Goal: Information Seeking & Learning: Learn about a topic

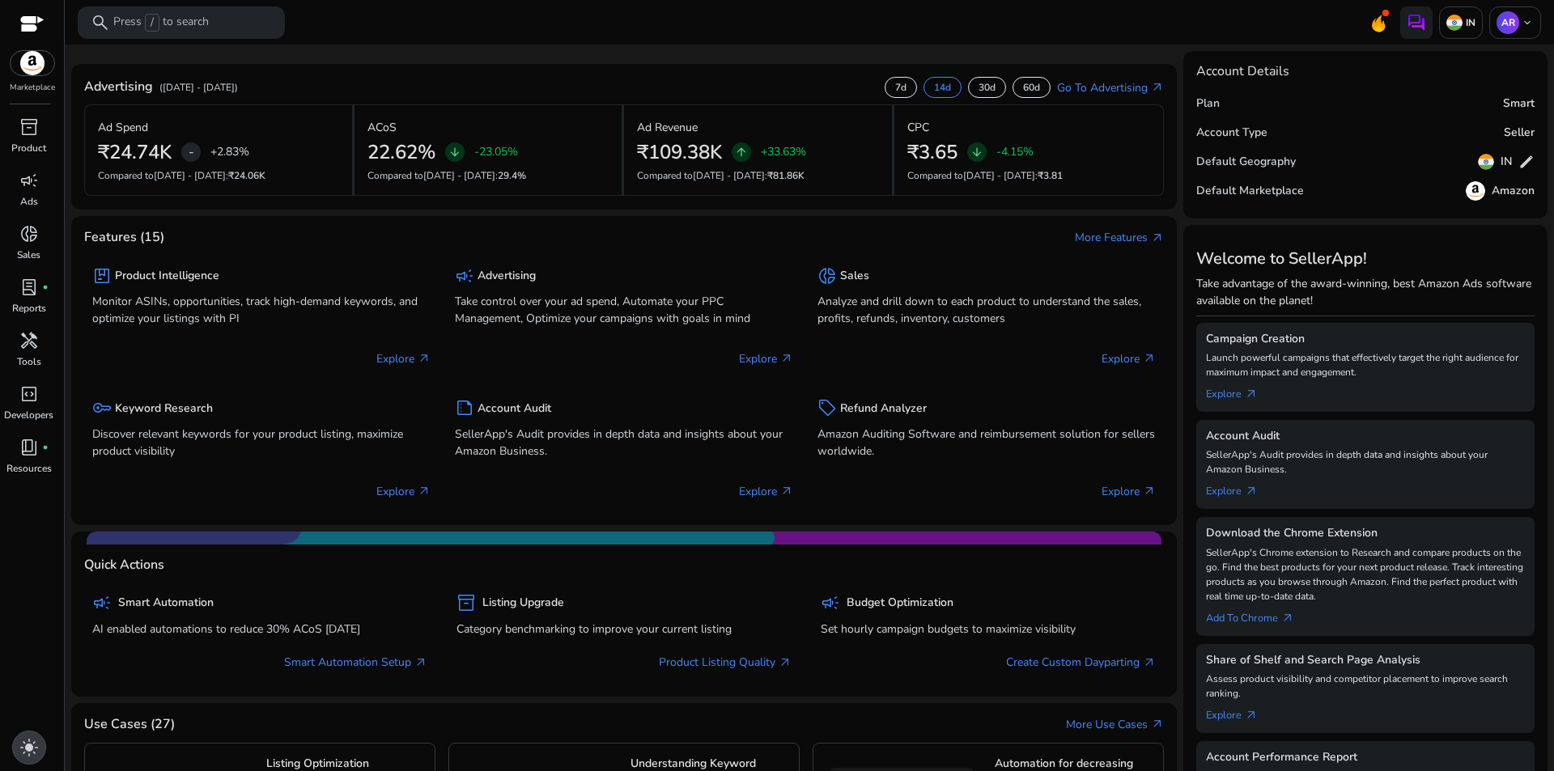
click at [28, 762] on div "light_mode" at bounding box center [29, 748] width 34 height 34
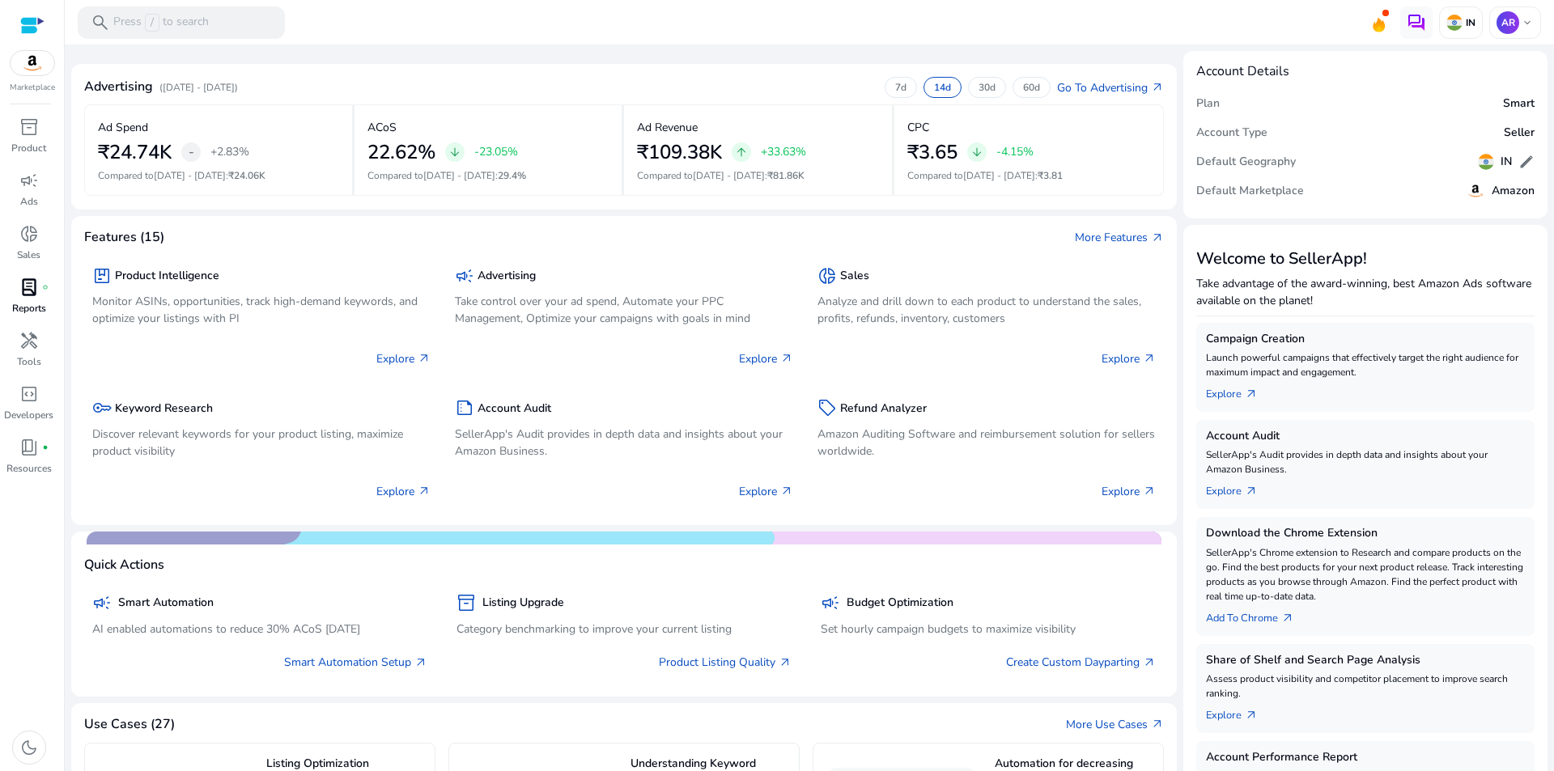
click at [29, 299] on div "lab_profile fiber_manual_record" at bounding box center [28, 287] width 45 height 26
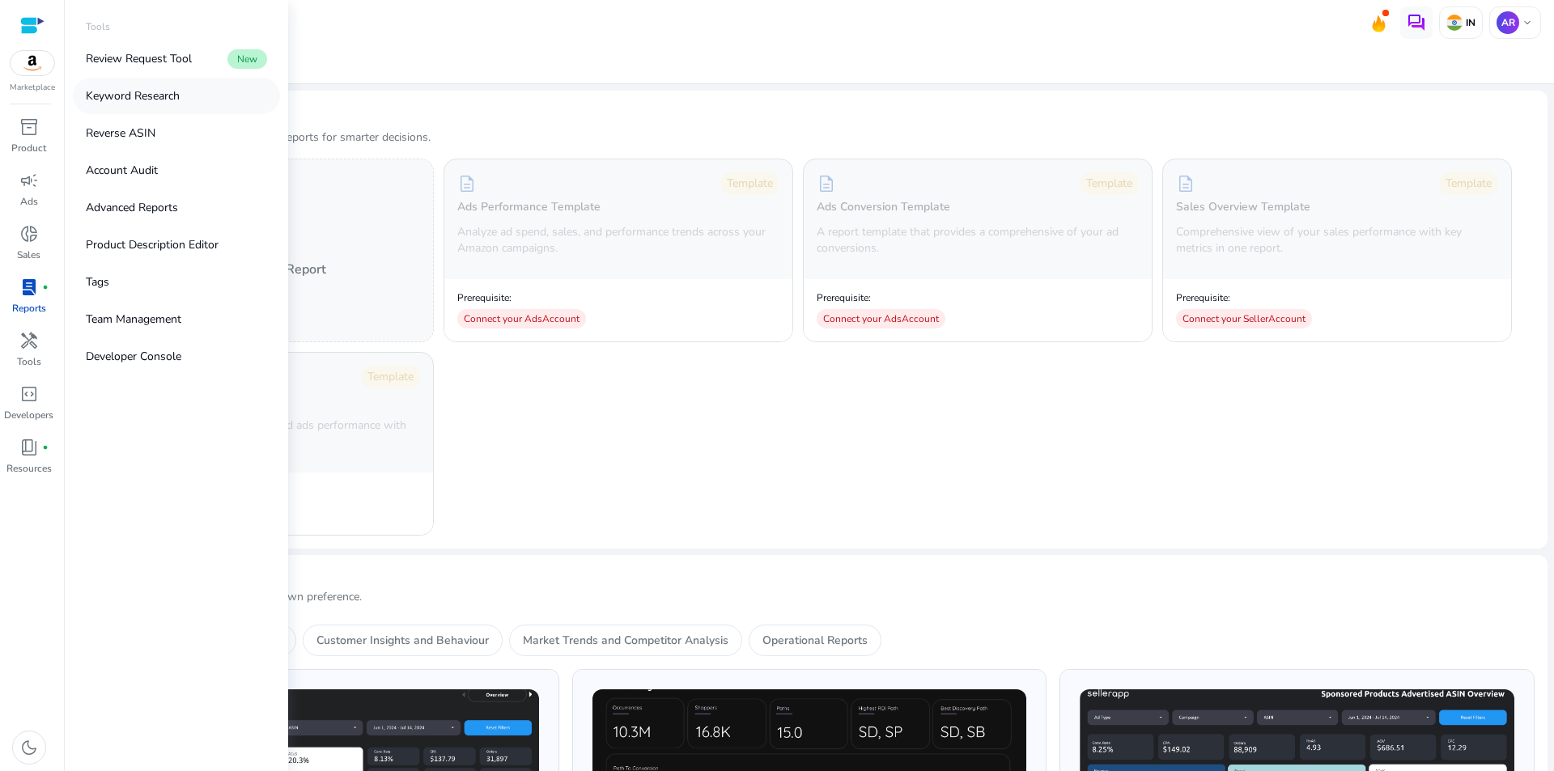
click at [126, 95] on p "Keyword Research" at bounding box center [133, 95] width 94 height 17
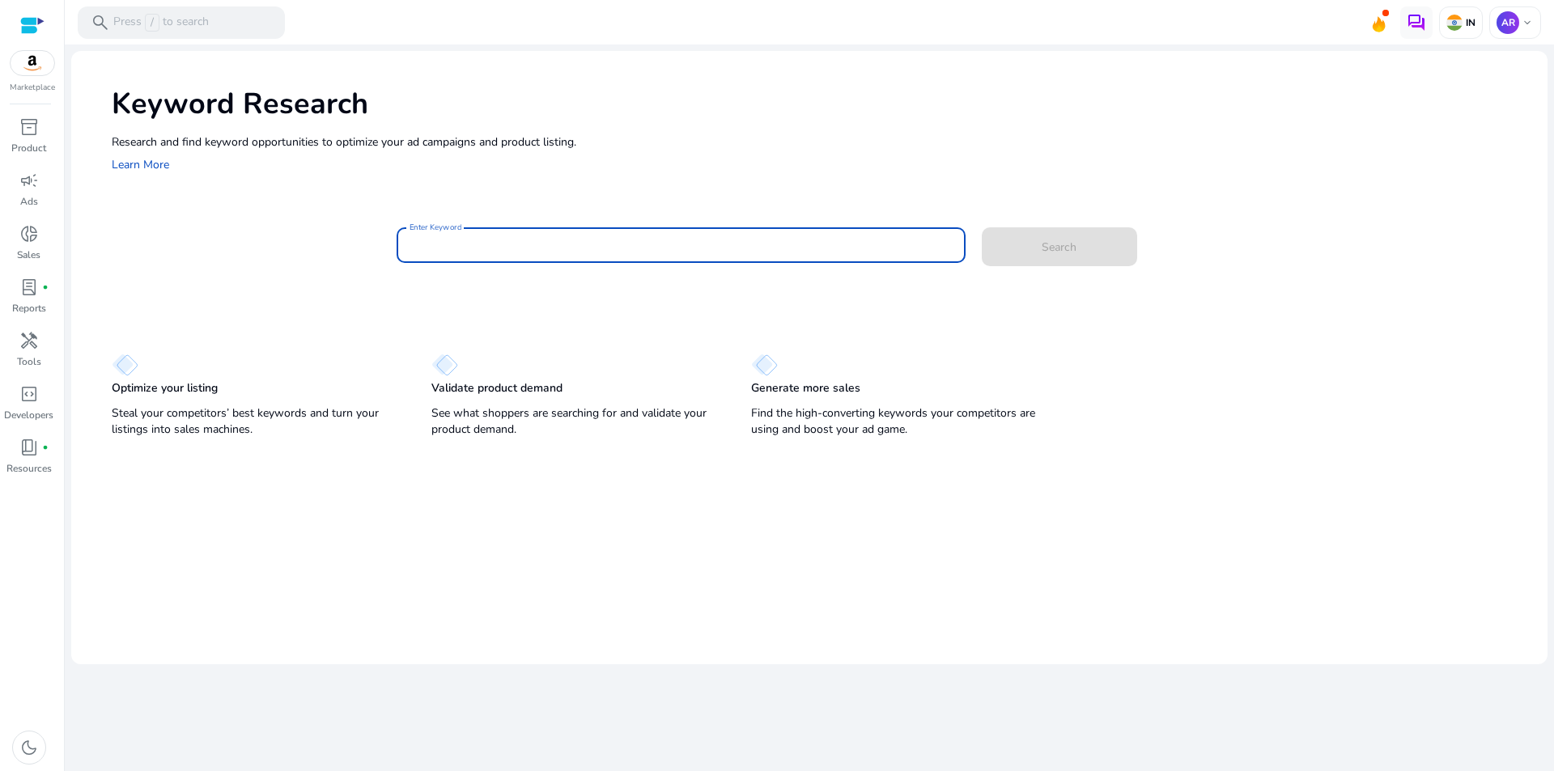
click at [651, 246] on input "Enter Keyword" at bounding box center [681, 245] width 543 height 18
type input "**********"
click at [982, 227] on button "Search" at bounding box center [1059, 246] width 155 height 39
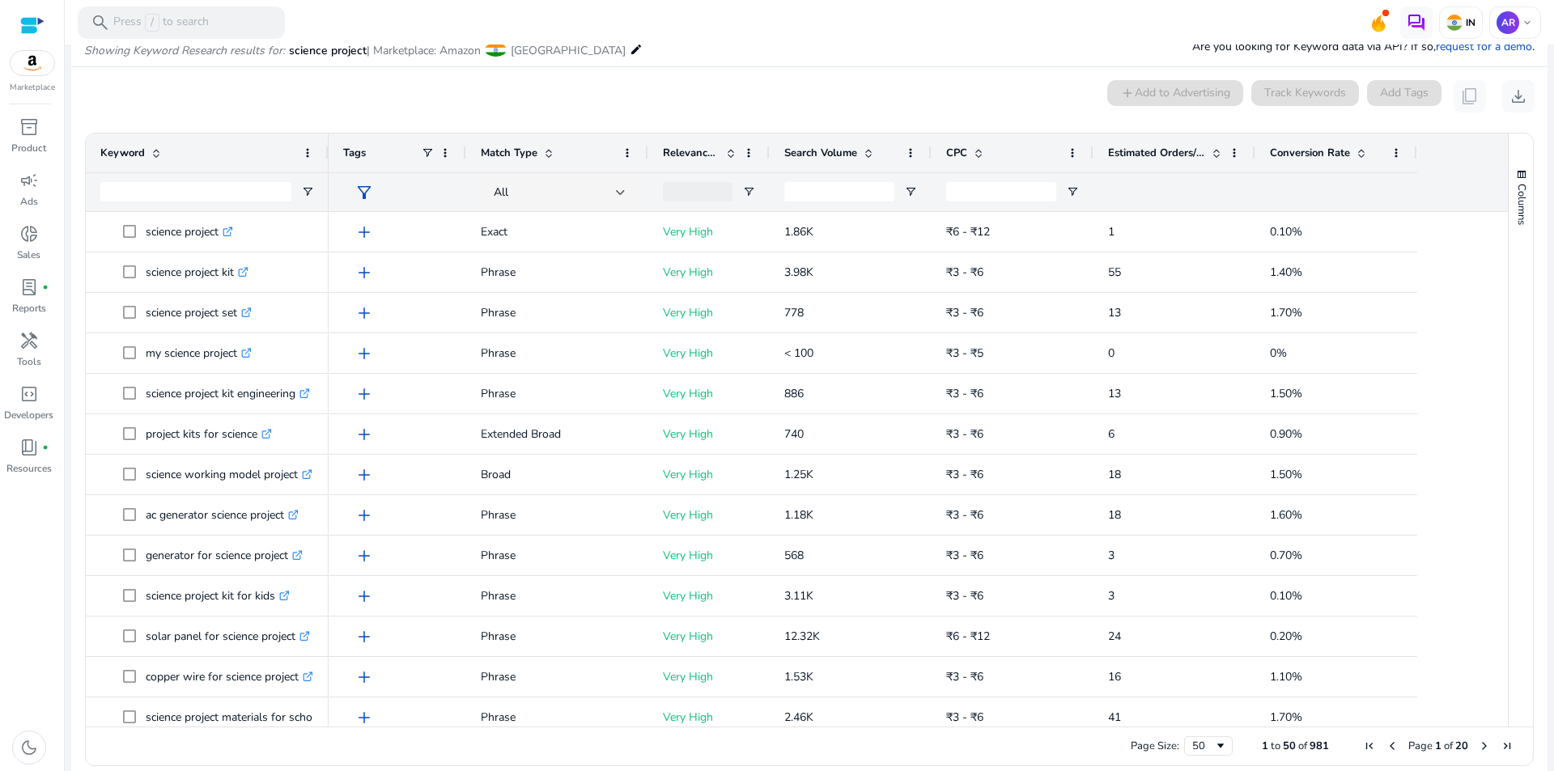
scroll to position [57, 0]
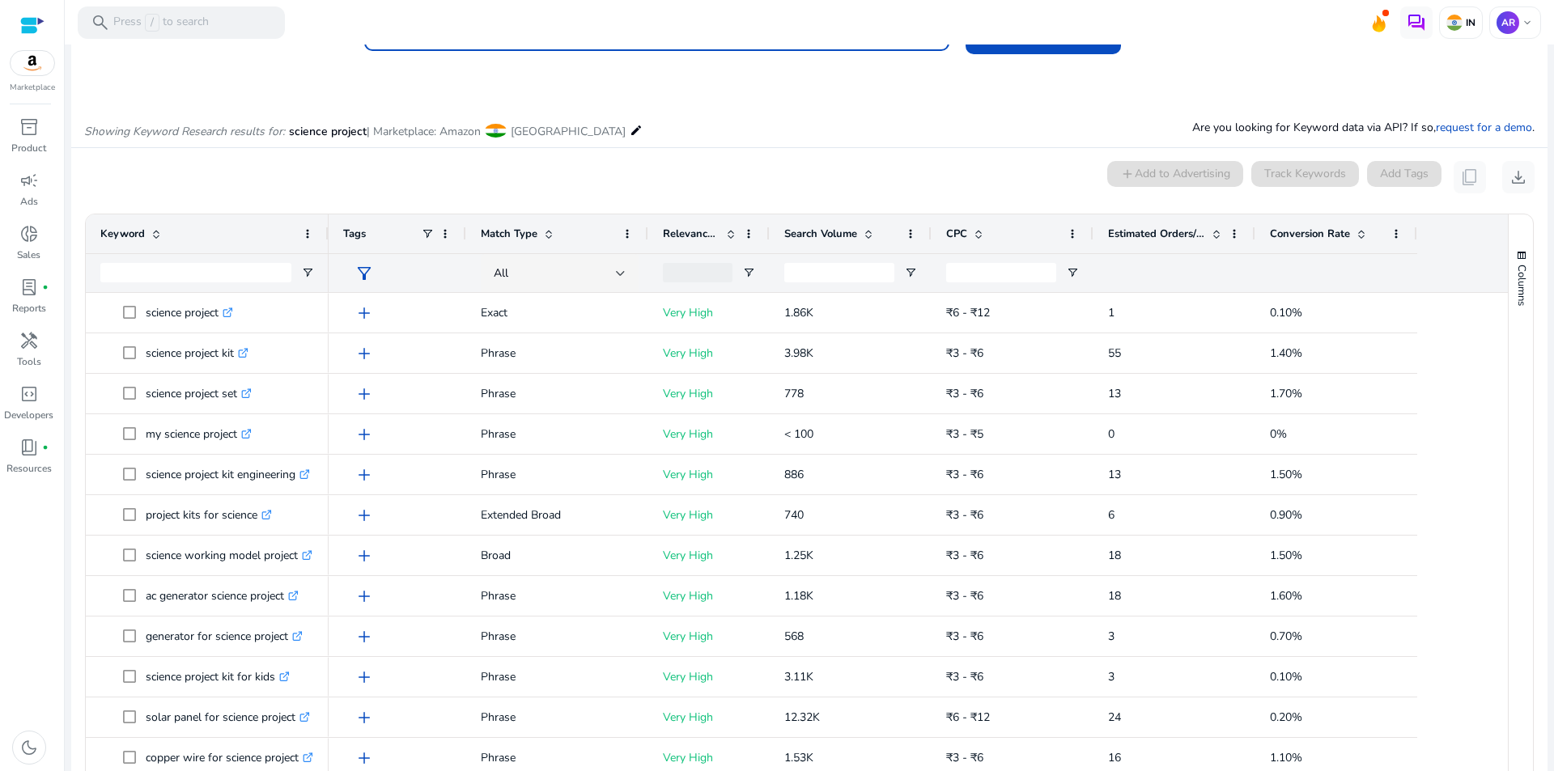
click at [819, 234] on span "Search Volume" at bounding box center [820, 234] width 73 height 15
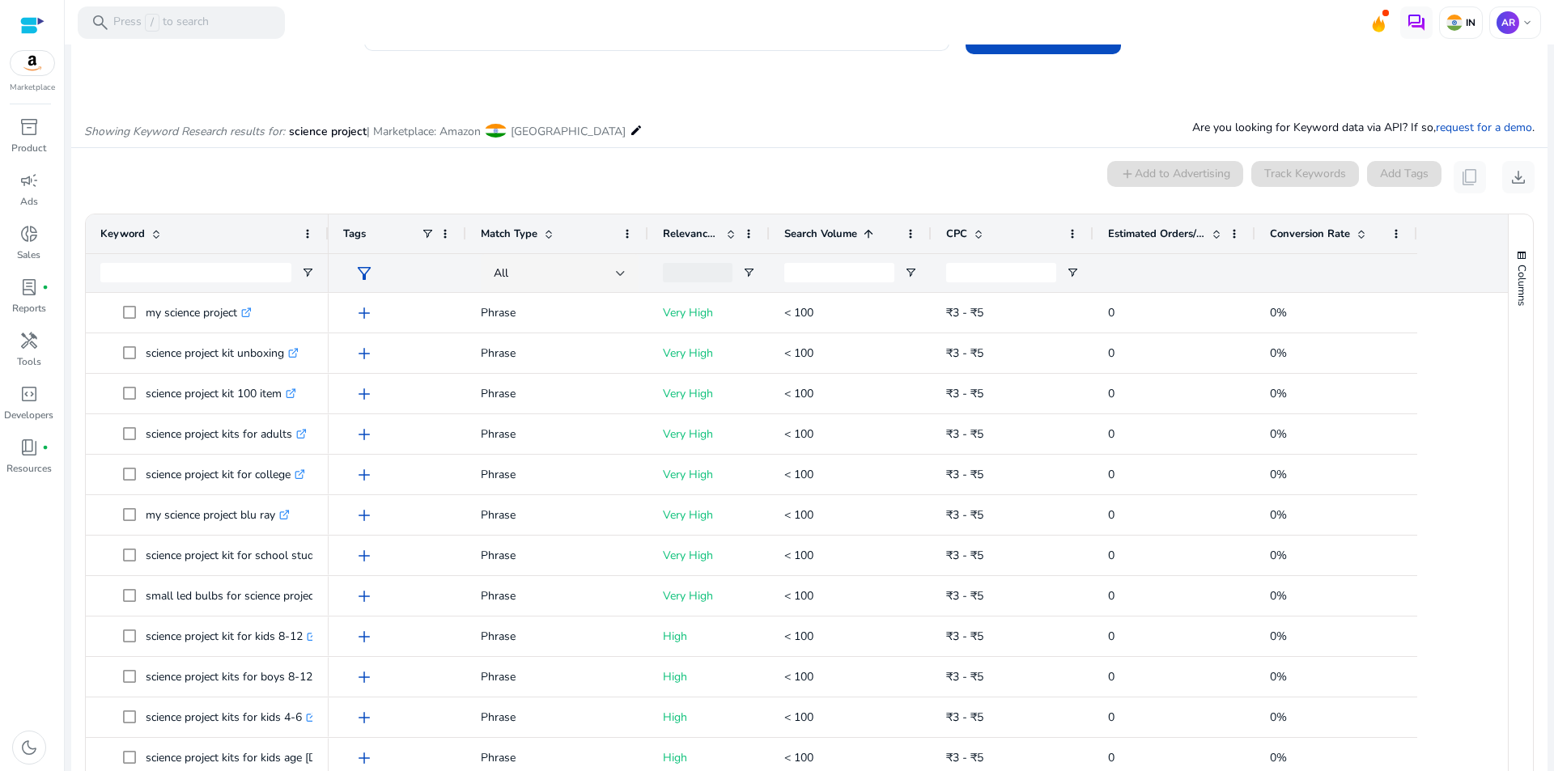
click at [819, 234] on span "Search Volume" at bounding box center [820, 234] width 73 height 15
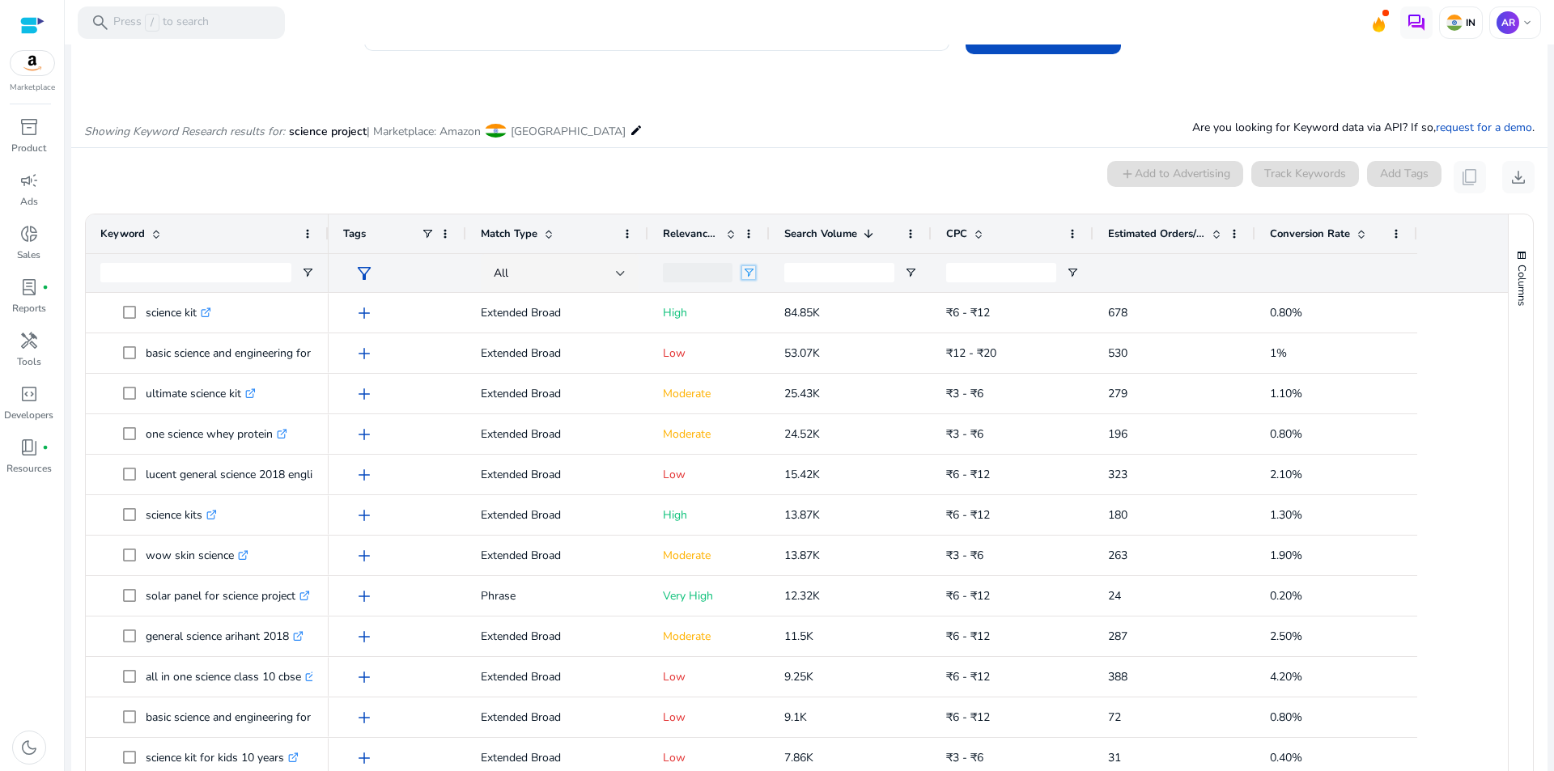
click at [748, 274] on span "Open Filter Menu" at bounding box center [748, 272] width 13 height 13
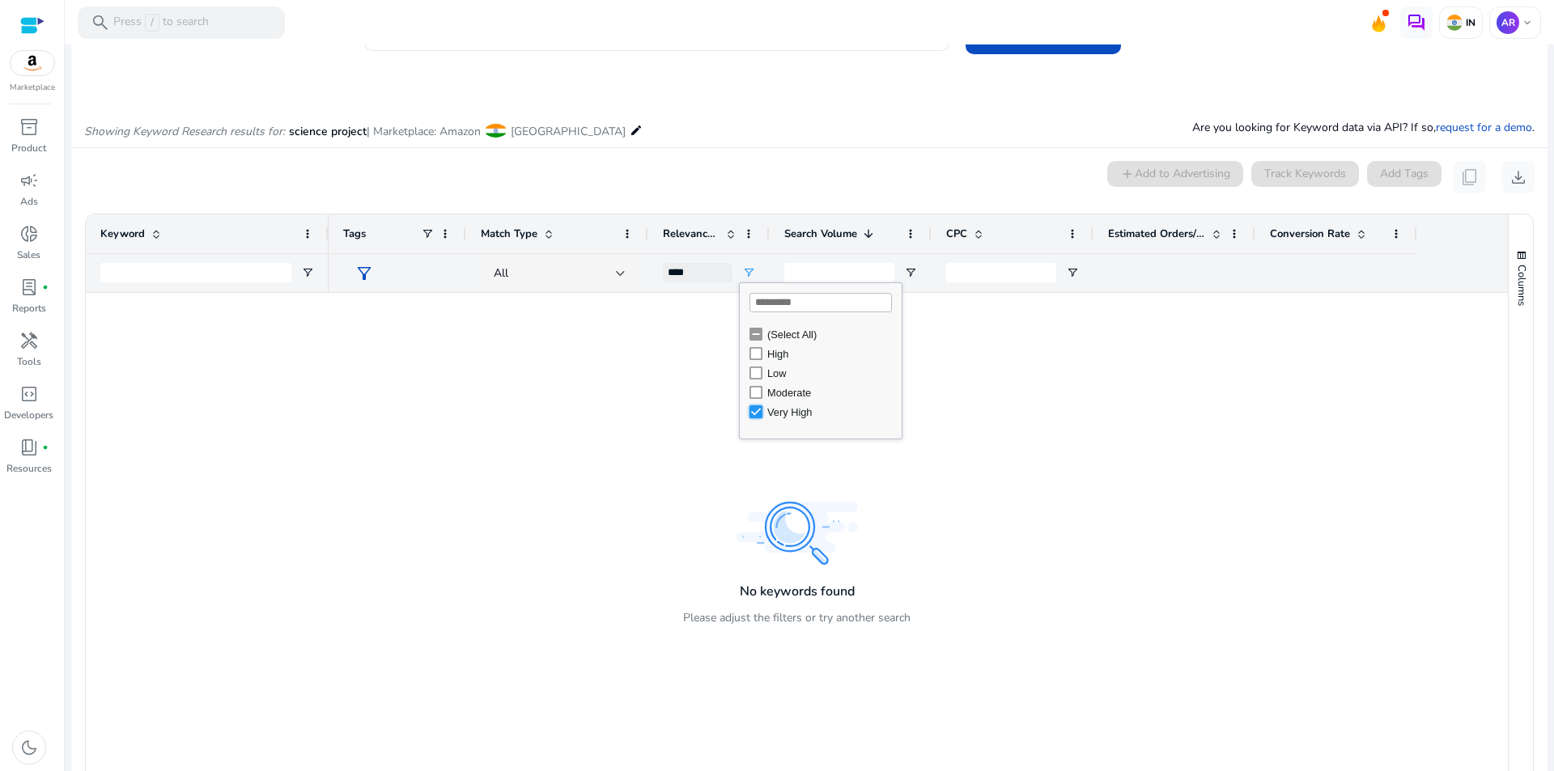
type input "**********"
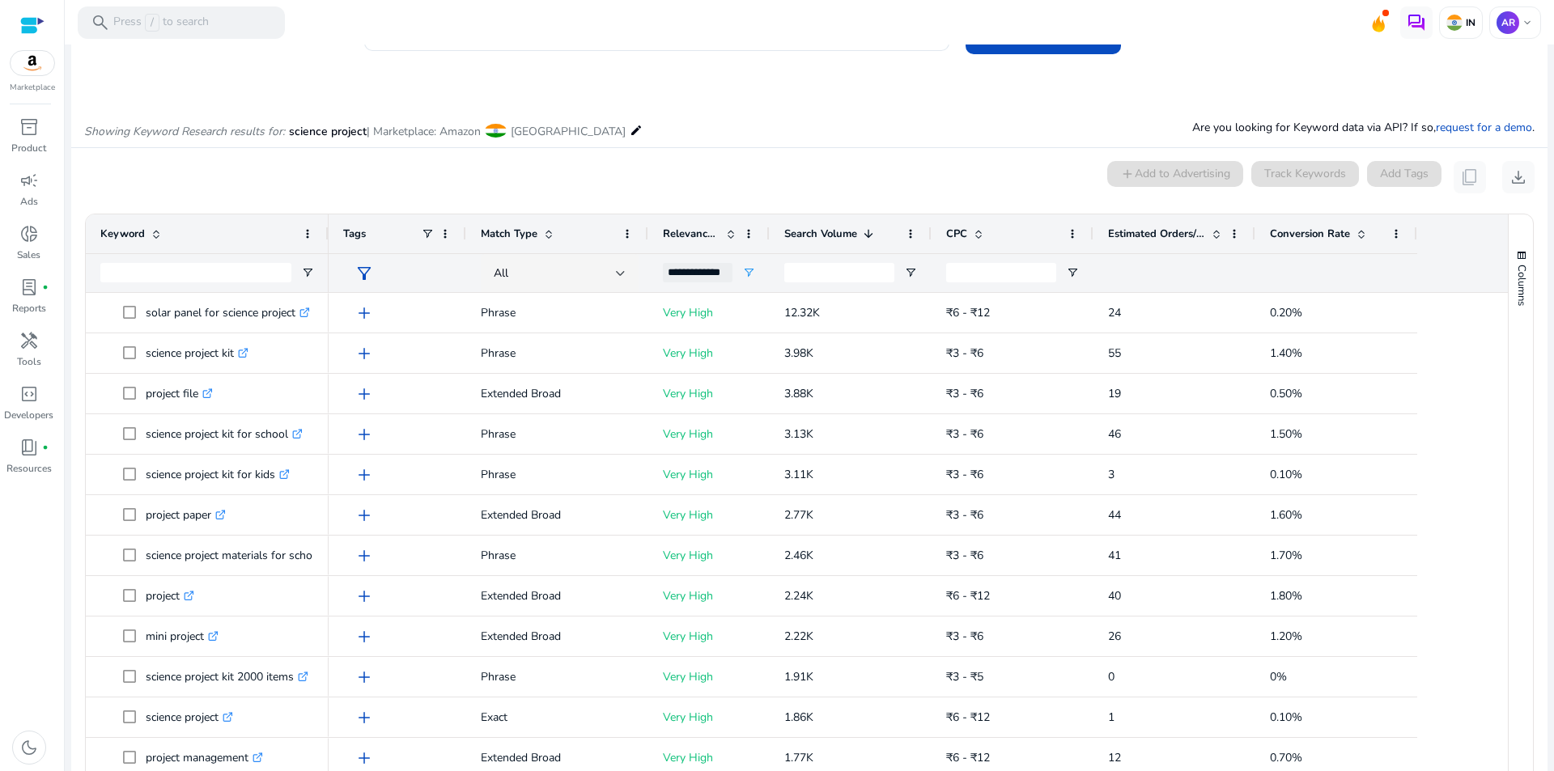
click at [799, 156] on mat-card "0 keyword(s) selected add Add to Advertising Track Keywords Add Tags content_co…" at bounding box center [809, 508] width 1476 height 720
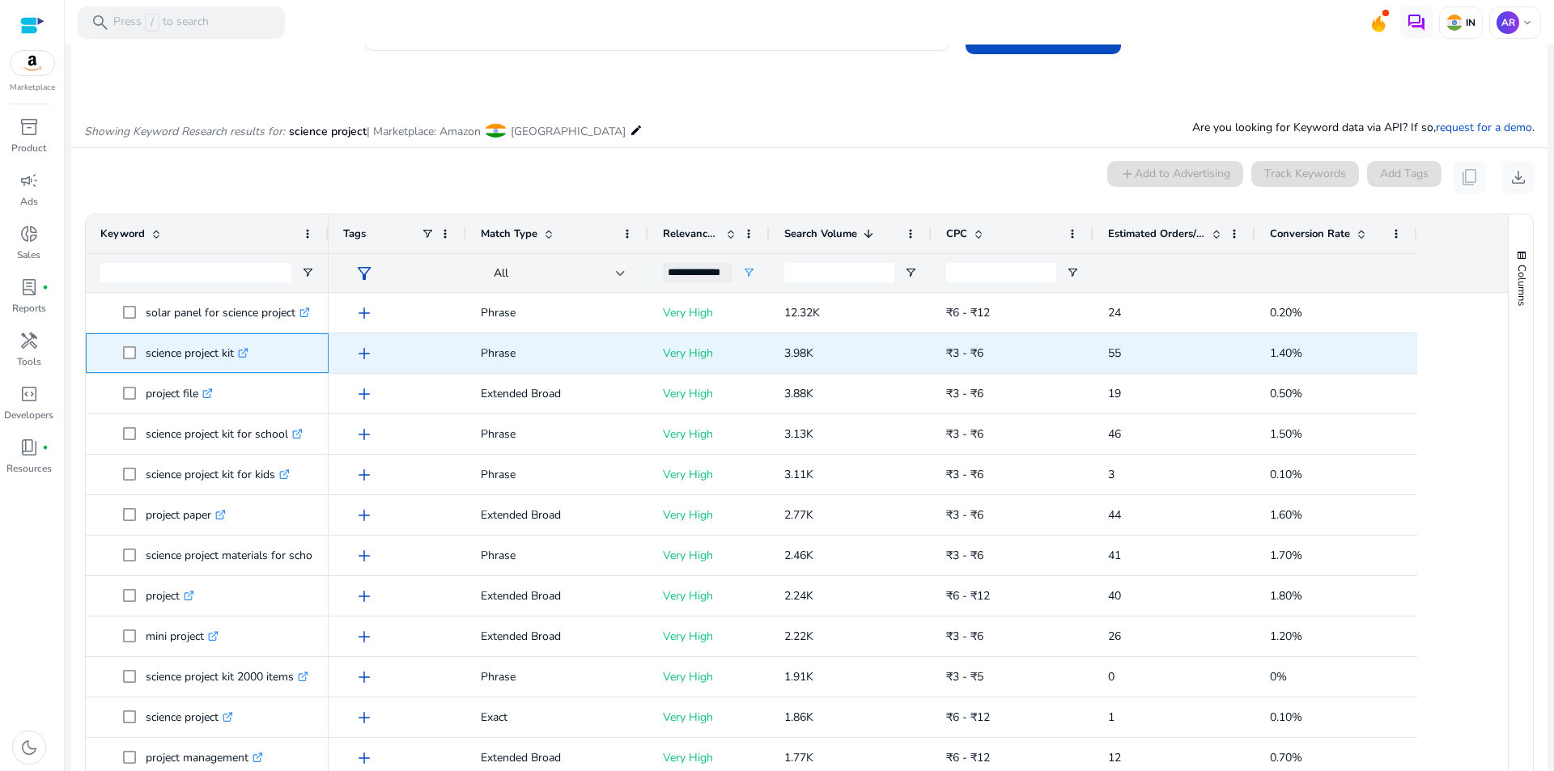
drag, startPoint x: 145, startPoint y: 352, endPoint x: 236, endPoint y: 358, distance: 90.8
click at [236, 358] on span "science project kit .st0{fill:#2c8af8}" at bounding box center [218, 353] width 191 height 33
copy span "science project kit"
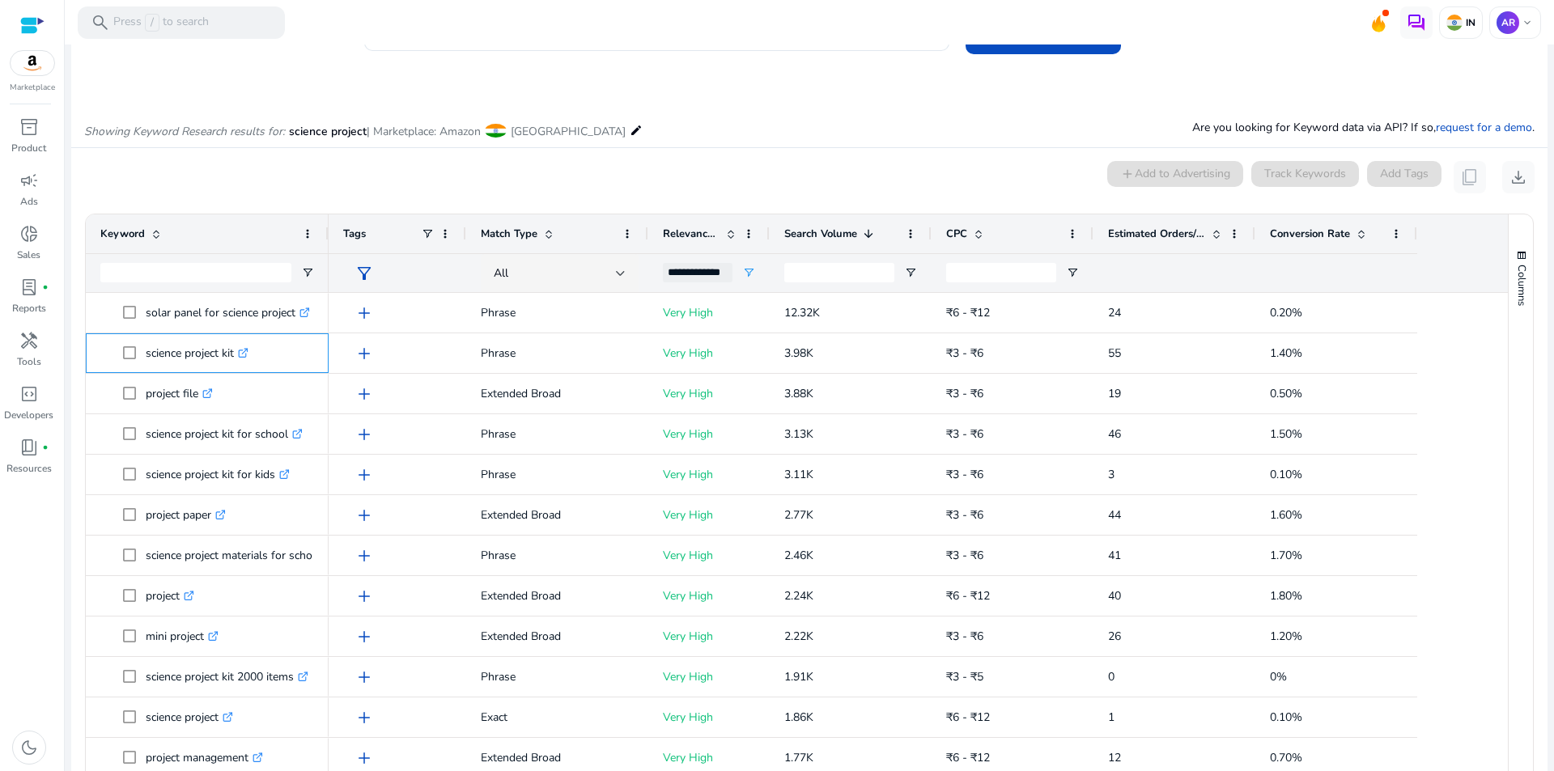
copy span "science project kit"
click at [325, 191] on div "0 keyword(s) selected add Add to Advertising Track Keywords Add Tags content_co…" at bounding box center [809, 177] width 1450 height 32
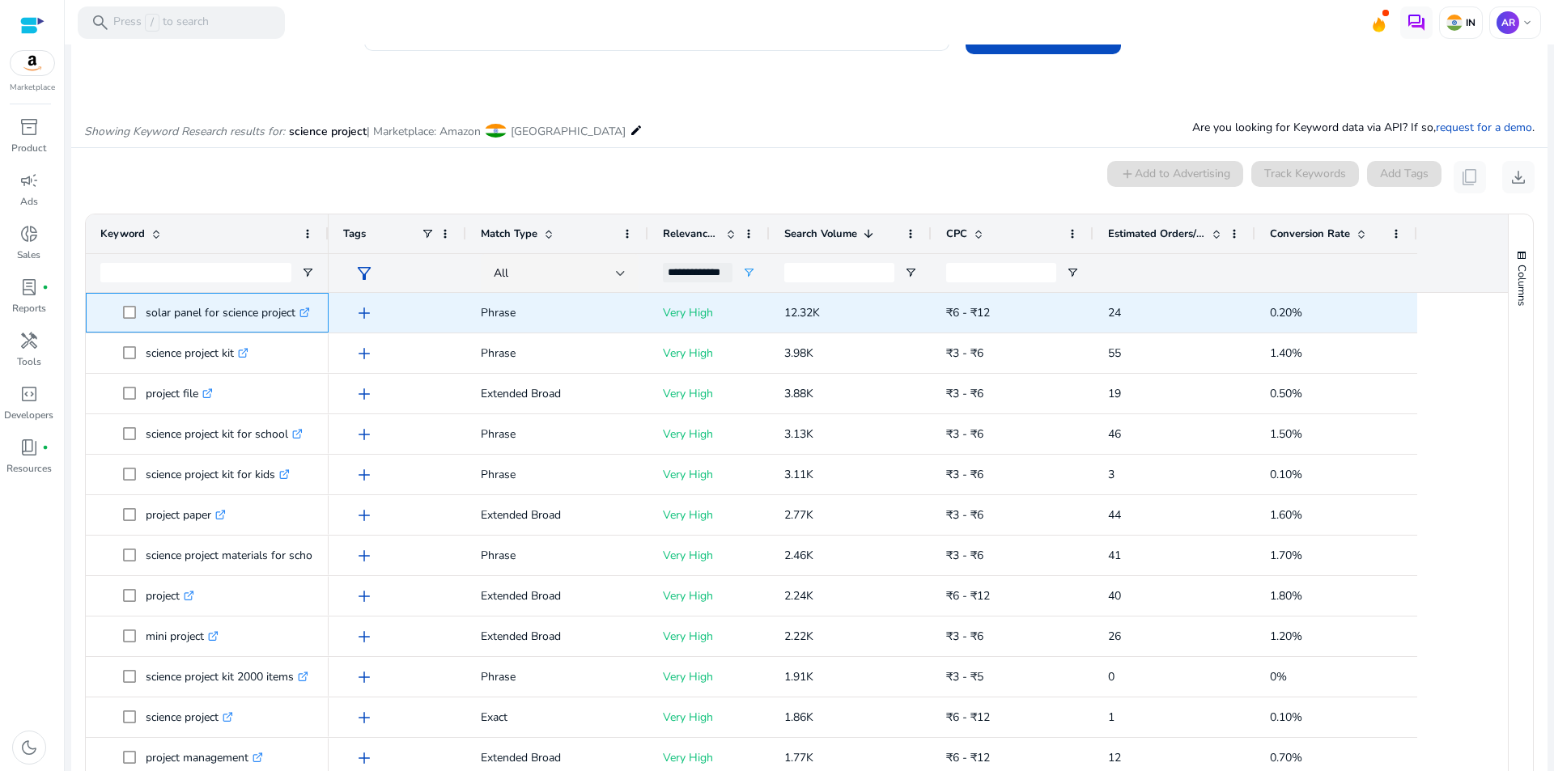
drag, startPoint x: 144, startPoint y: 312, endPoint x: 295, endPoint y: 322, distance: 151.7
click at [295, 322] on span "solar panel for science project .st0{fill:#2c8af8}" at bounding box center [218, 312] width 191 height 33
copy span "solar panel for science project"
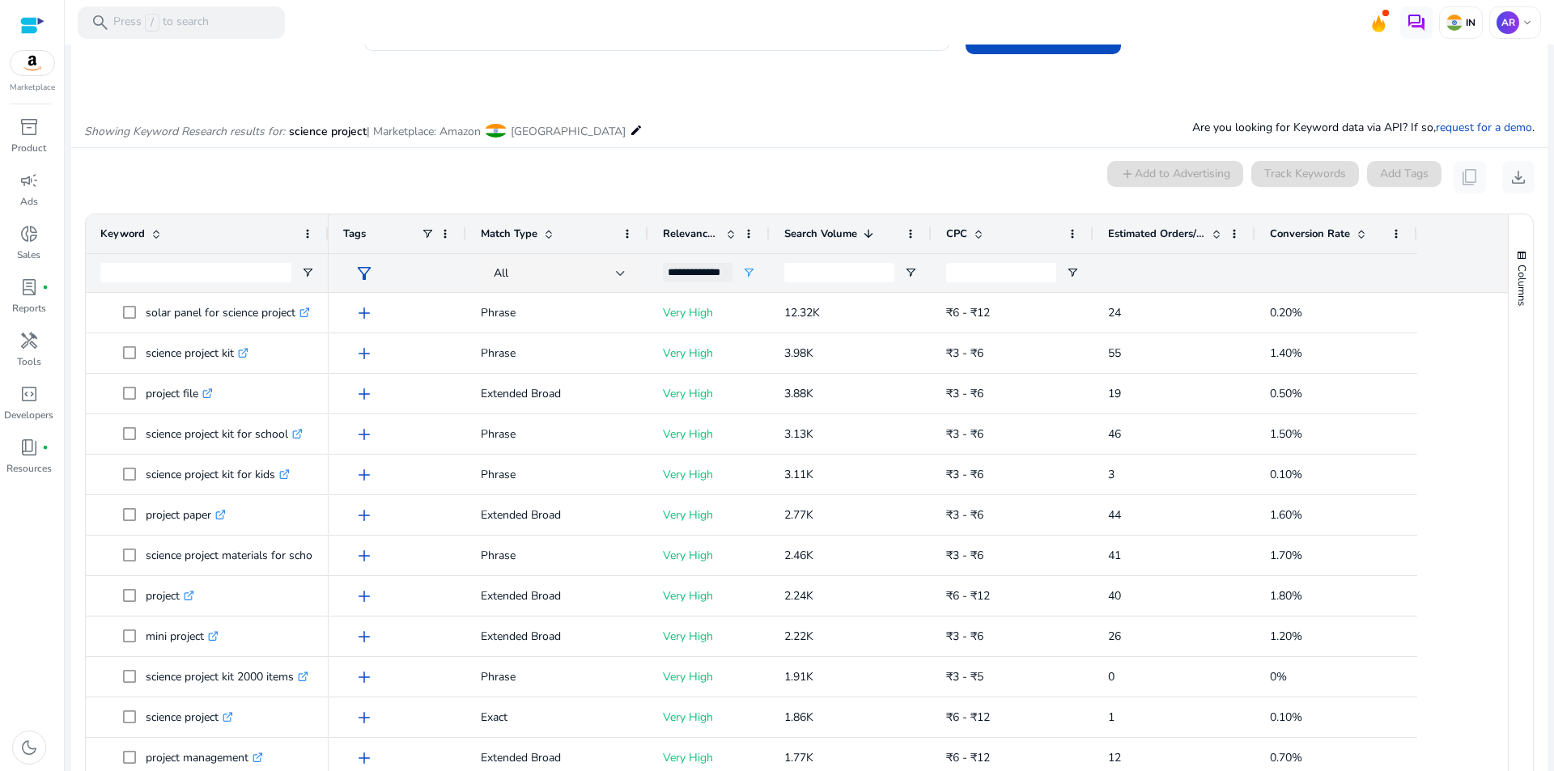
click at [267, 189] on div "0 keyword(s) selected add Add to Advertising Track Keywords Add Tags content_co…" at bounding box center [809, 177] width 1450 height 32
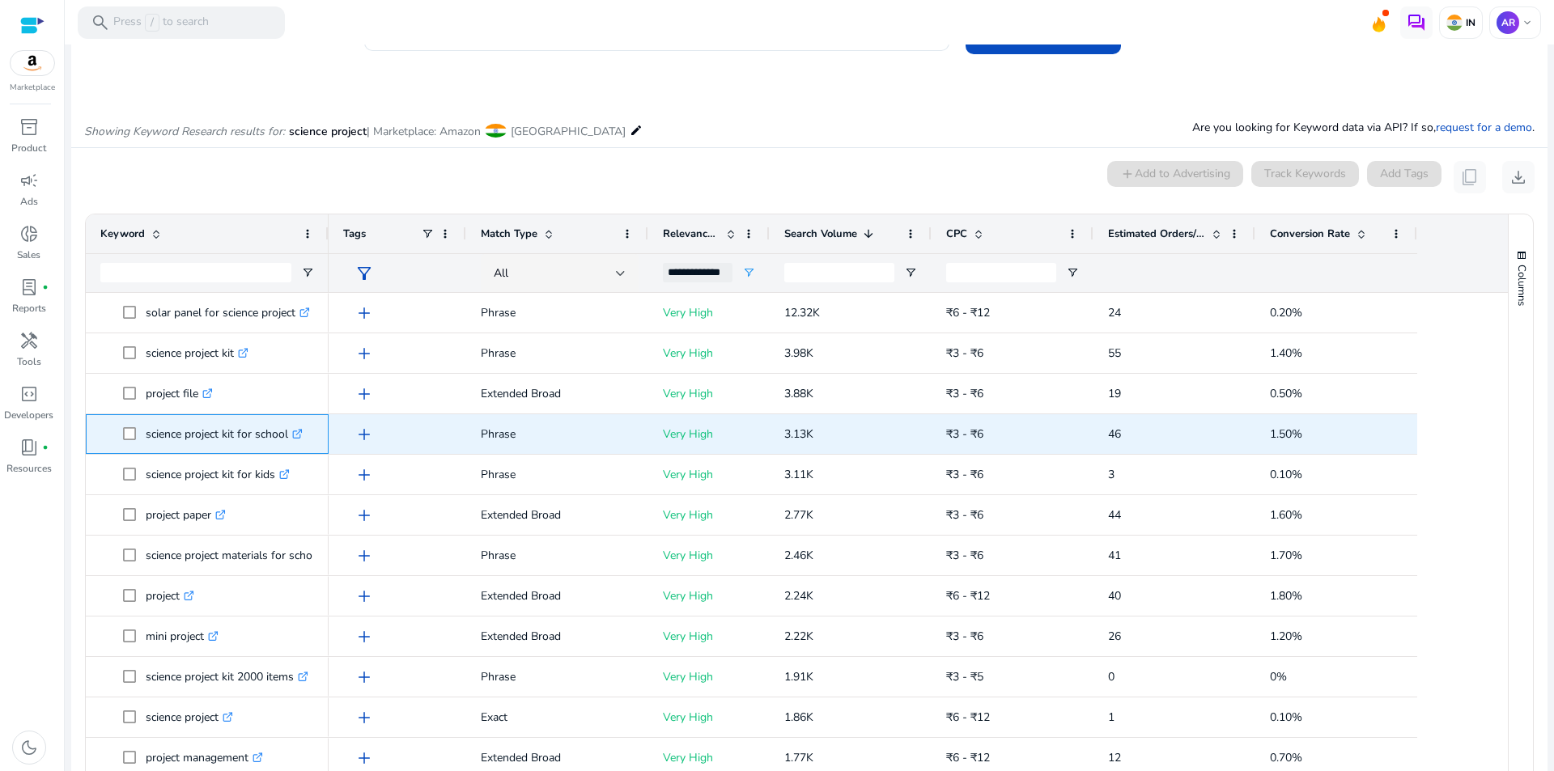
drag, startPoint x: 142, startPoint y: 435, endPoint x: 287, endPoint y: 435, distance: 145.7
click at [287, 435] on span "science project kit for school .st0{fill:#2c8af8}" at bounding box center [218, 434] width 191 height 33
copy span "science project kit for school"
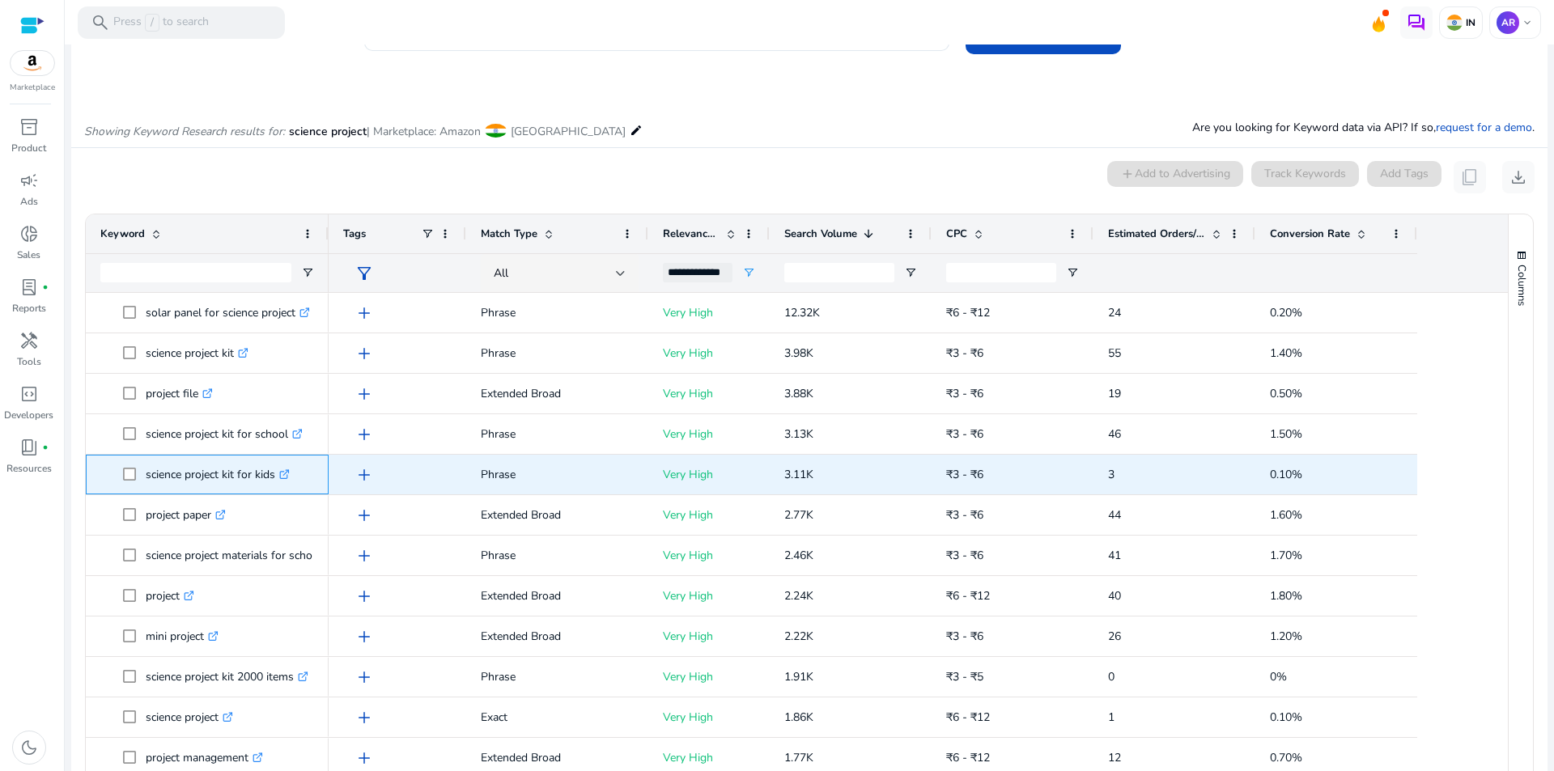
drag, startPoint x: 144, startPoint y: 476, endPoint x: 274, endPoint y: 485, distance: 129.8
click at [274, 485] on span "science project kit for kids .st0{fill:#2c8af8}" at bounding box center [218, 474] width 191 height 33
copy span "science project kit for kids"
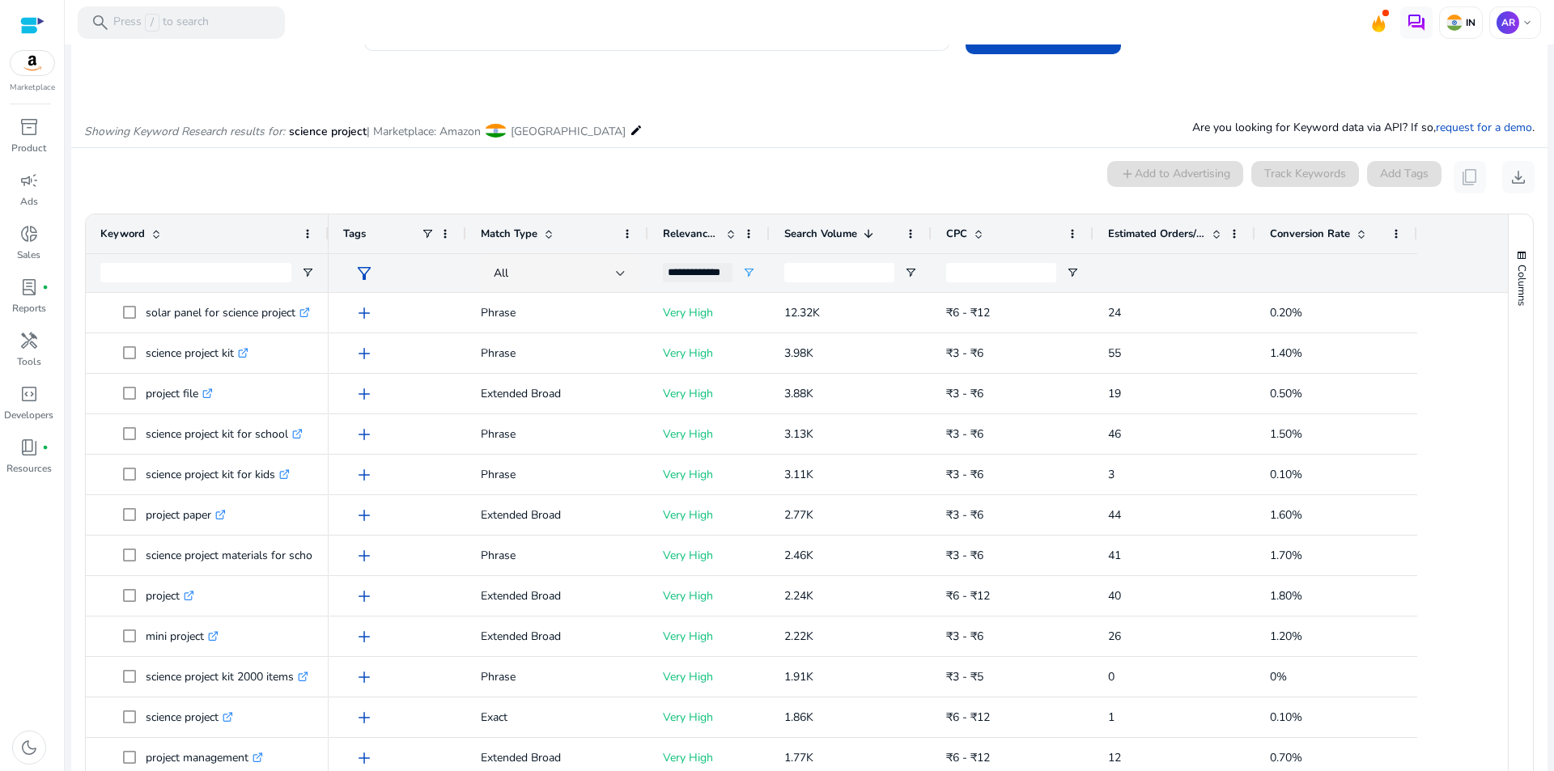
click at [625, 189] on div "0 keyword(s) selected add Add to Advertising Track Keywords Add Tags content_co…" at bounding box center [809, 177] width 1450 height 32
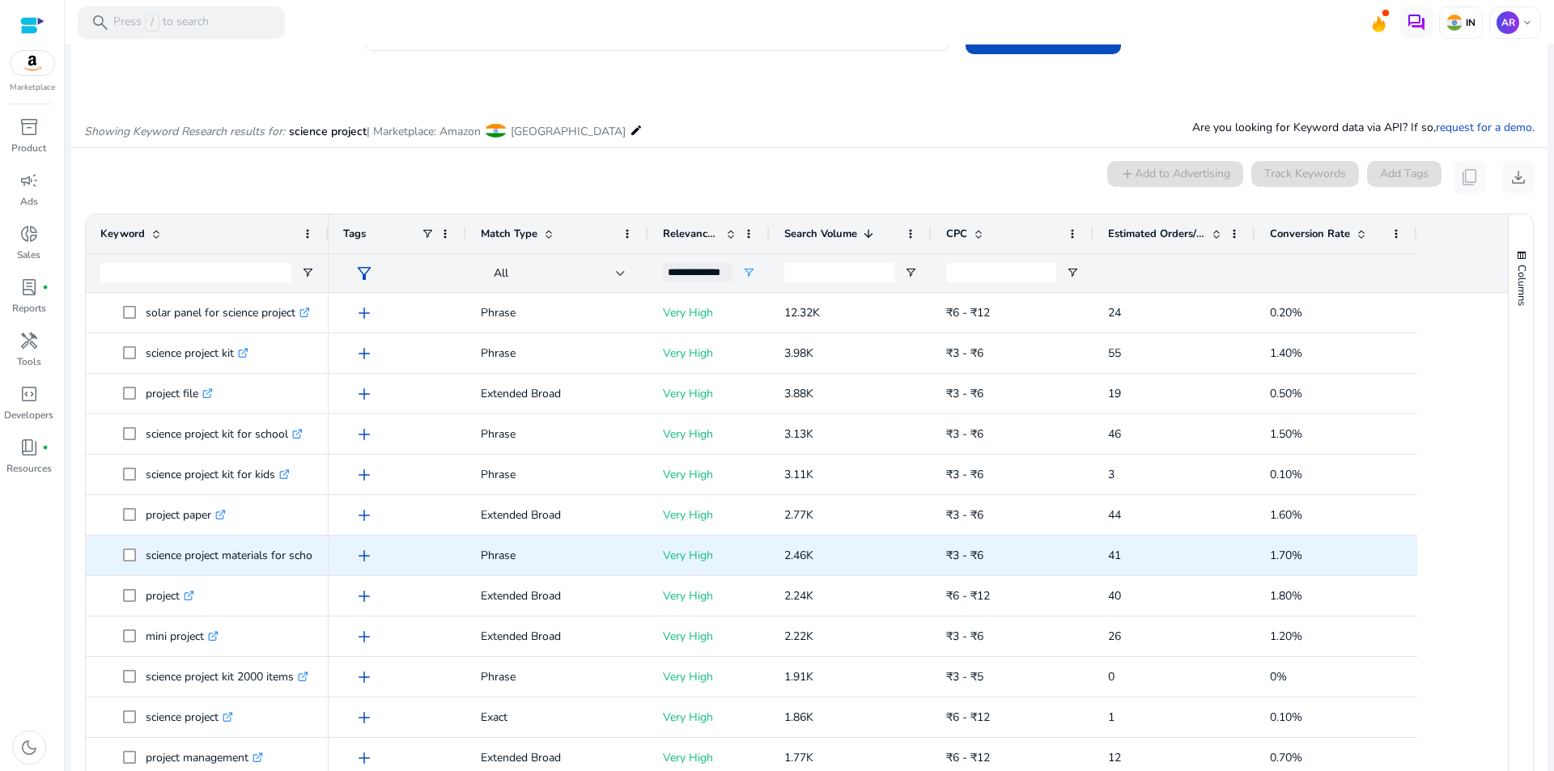
scroll to position [81, 0]
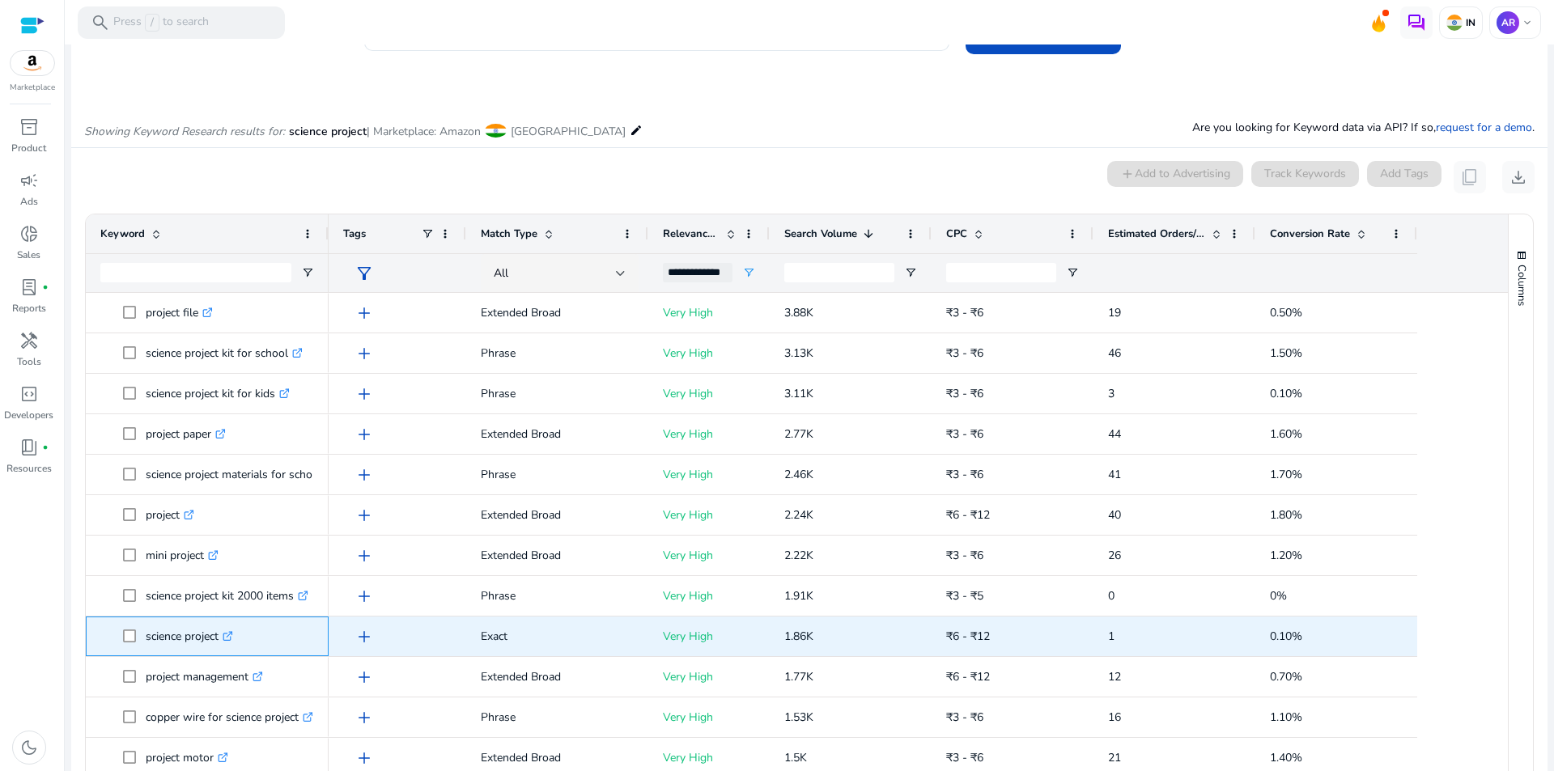
drag, startPoint x: 146, startPoint y: 639, endPoint x: 222, endPoint y: 644, distance: 75.5
click at [222, 644] on p "science project .st0{fill:#2c8af8}" at bounding box center [189, 636] width 87 height 33
copy p "science project"
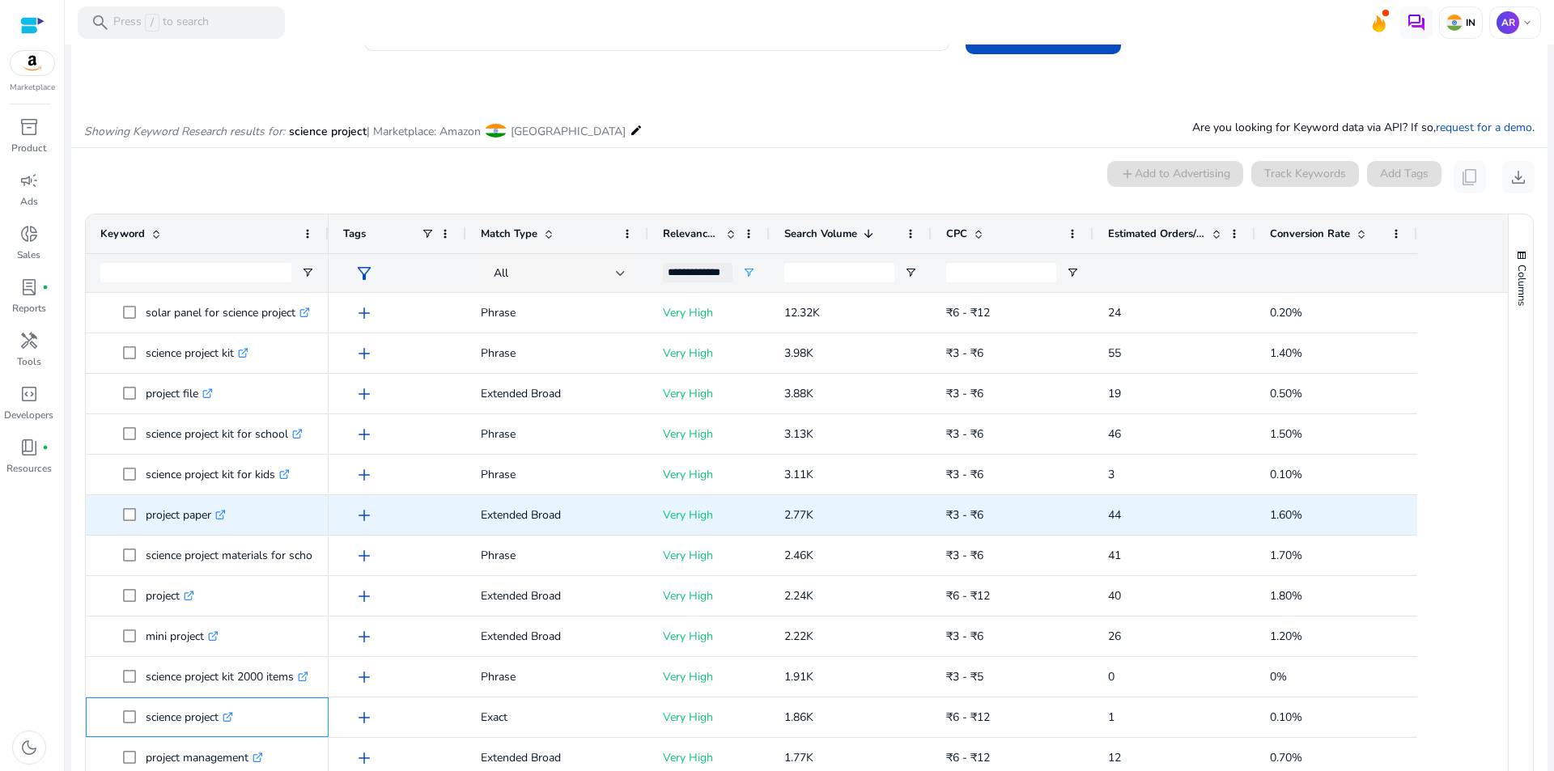
scroll to position [0, 0]
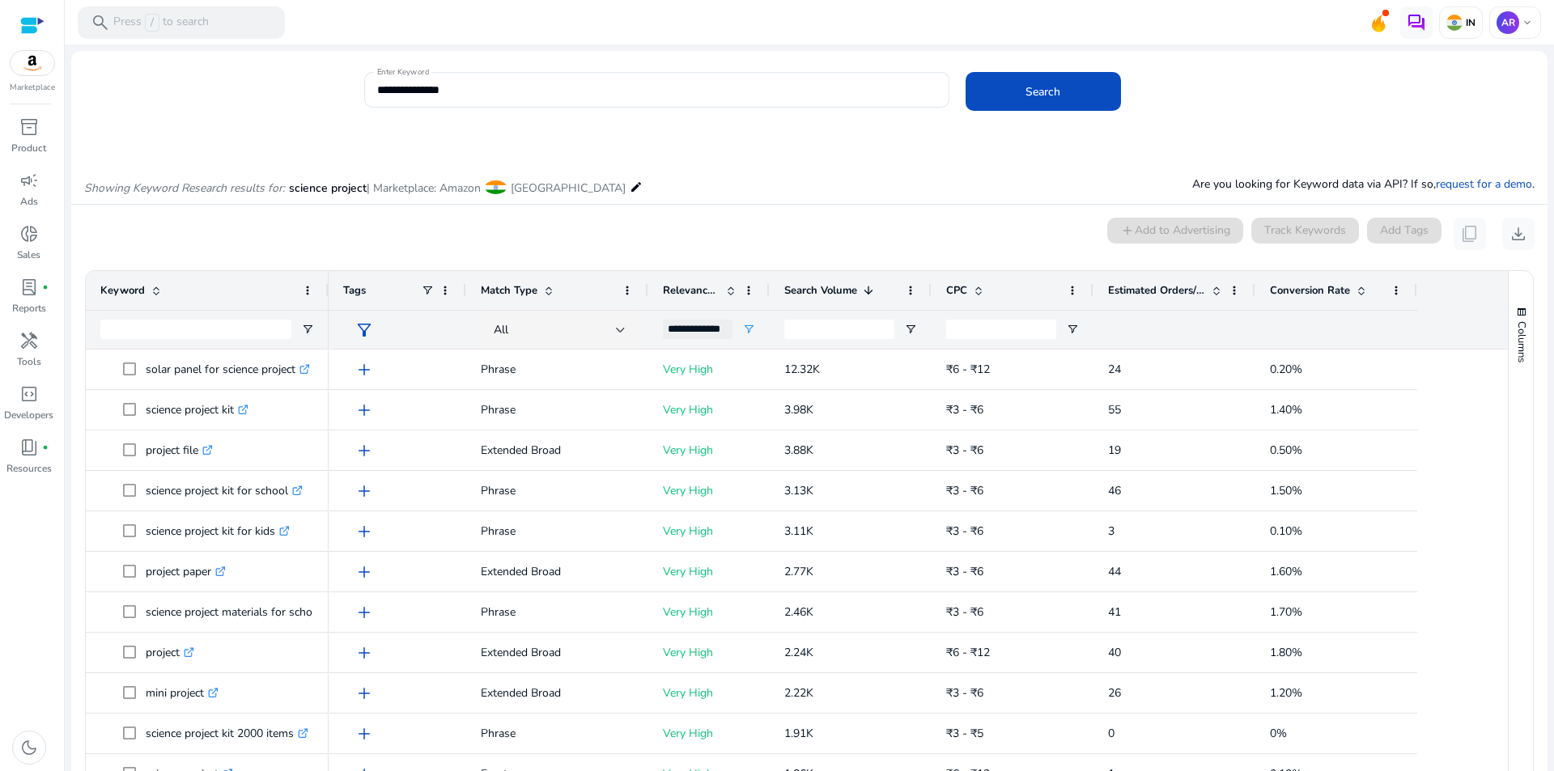
click at [645, 205] on mat-card "0 keyword(s) selected add Add to Advertising Track Keywords Add Tags content_co…" at bounding box center [809, 565] width 1476 height 720
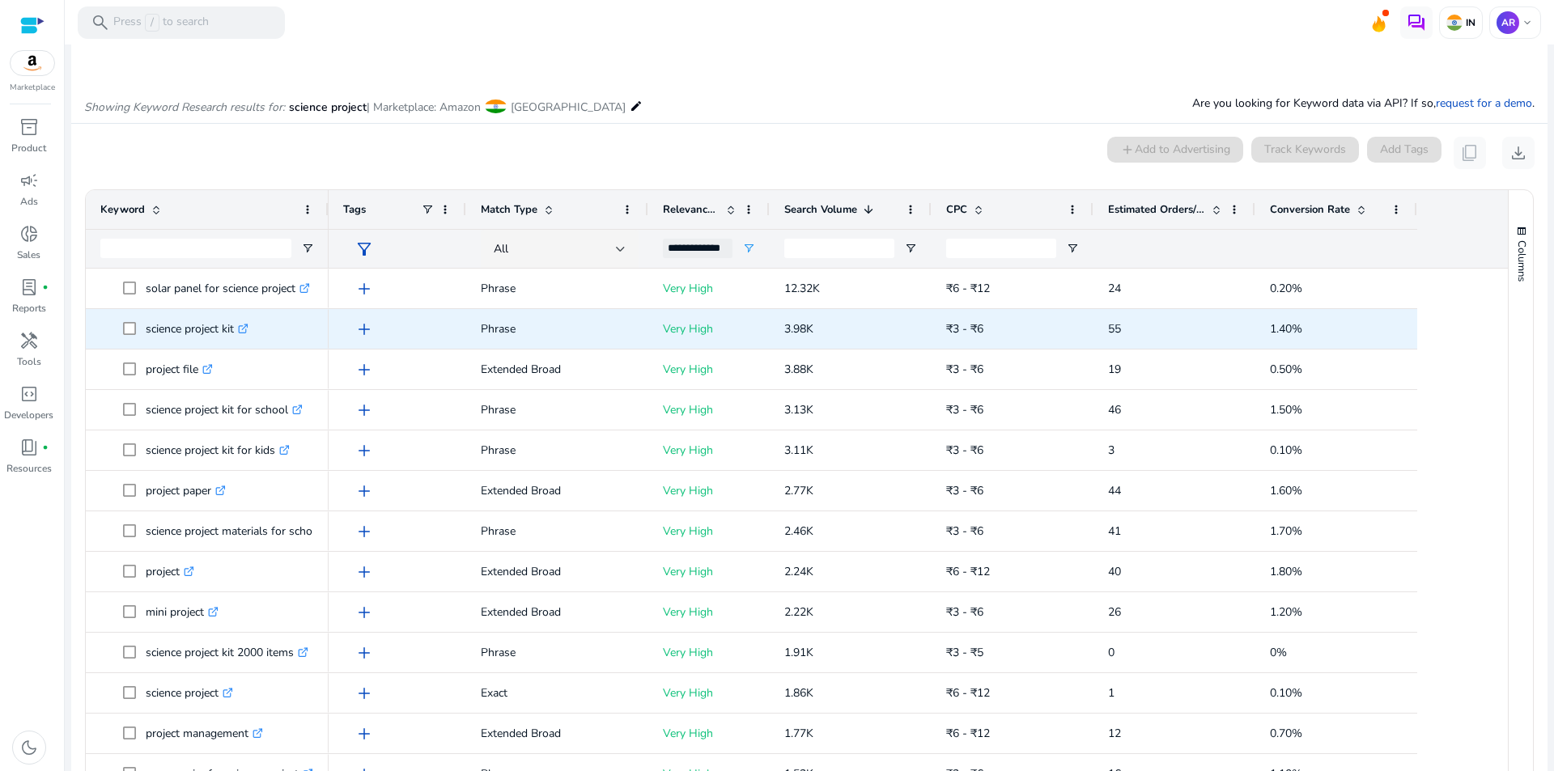
scroll to position [81, 0]
